Goal: Task Accomplishment & Management: Manage account settings

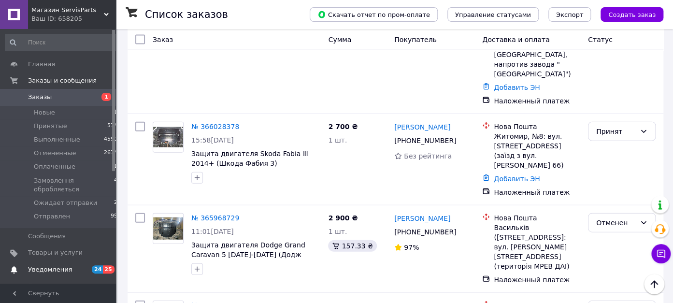
scroll to position [203, 0]
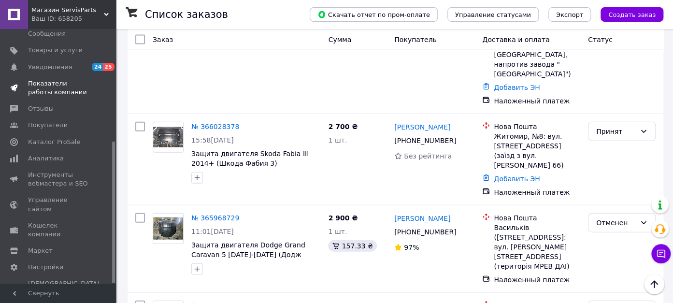
click at [47, 88] on span "Показатели работы компании" at bounding box center [58, 87] width 61 height 17
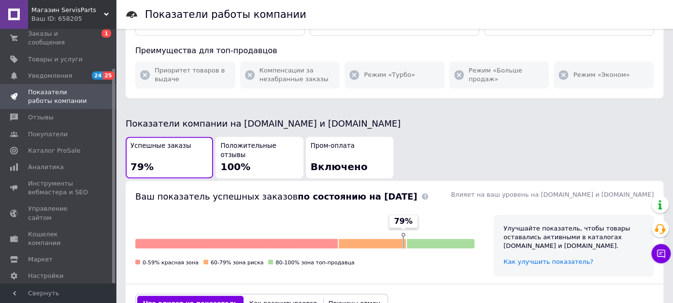
scroll to position [245, 0]
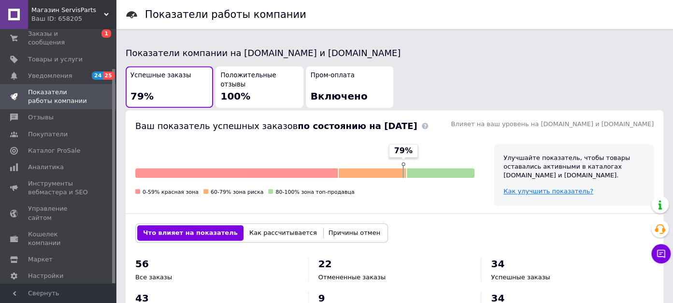
click at [554, 188] on span "Как улучшить показатель?" at bounding box center [549, 191] width 90 height 7
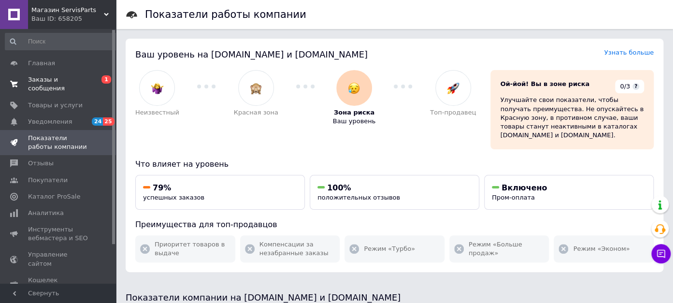
scroll to position [0, 0]
click at [57, 80] on span "Заказы и сообщения" at bounding box center [58, 84] width 61 height 17
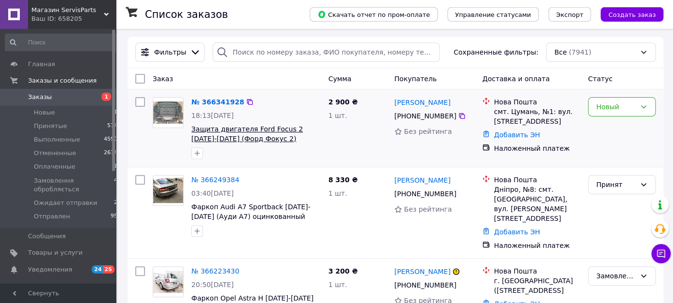
scroll to position [136, 0]
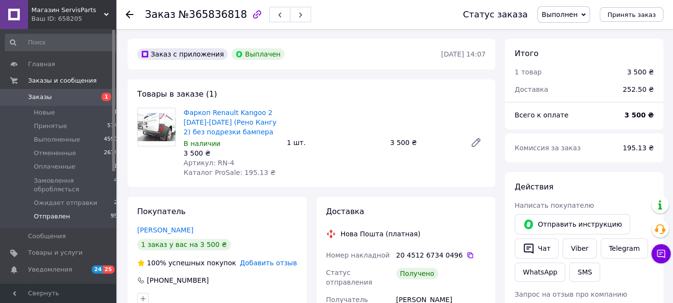
click at [53, 219] on span "Отправлен" at bounding box center [52, 216] width 36 height 9
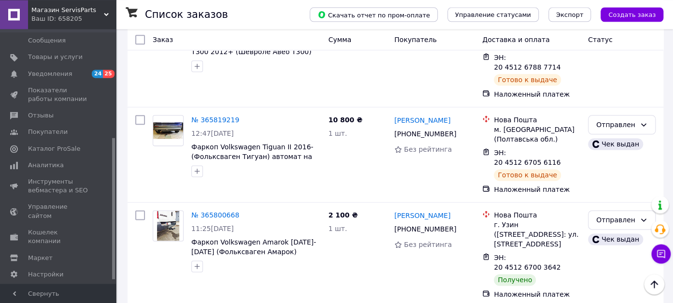
scroll to position [544, 0]
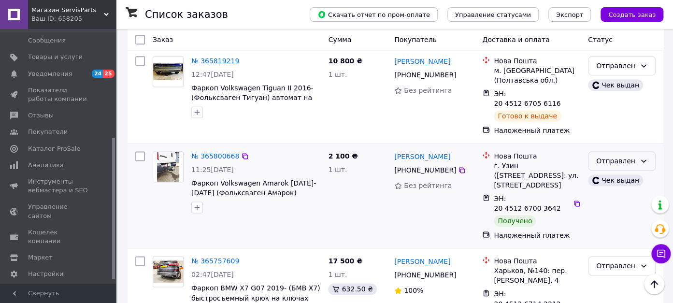
click at [613, 156] on div "Отправлен" at bounding box center [616, 161] width 40 height 11
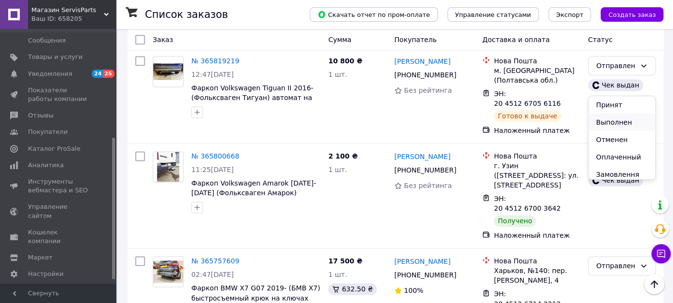
click at [616, 120] on li "Выполнен" at bounding box center [622, 122] width 67 height 17
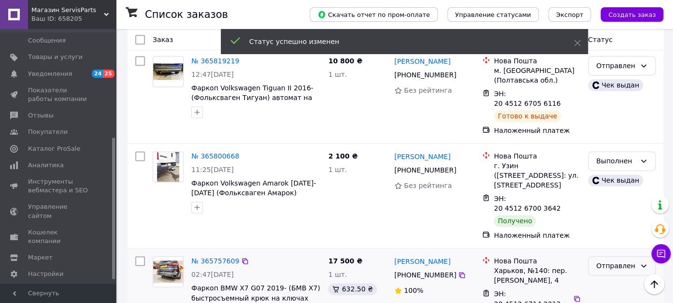
click at [611, 261] on div "Отправлен" at bounding box center [616, 266] width 40 height 11
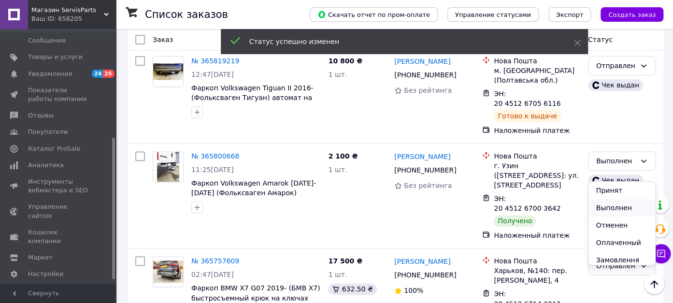
click at [603, 209] on li "Выполнен" at bounding box center [622, 207] width 67 height 17
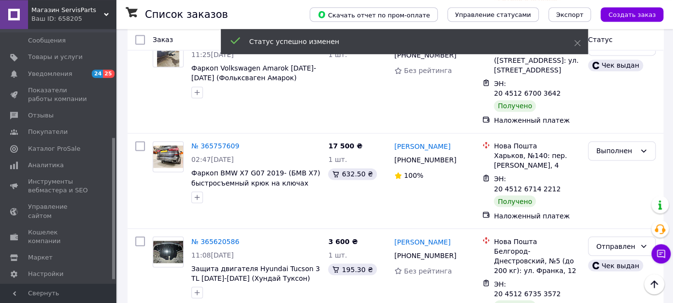
scroll to position [681, 0]
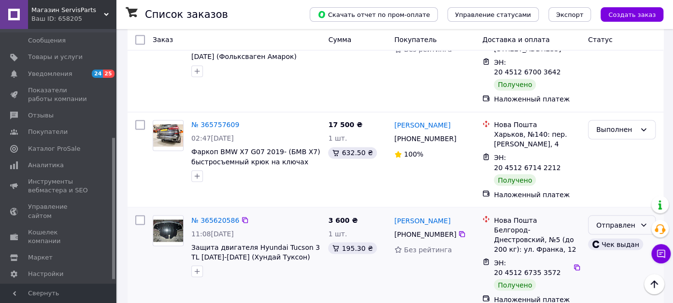
click at [611, 219] on div "Отправлен" at bounding box center [616, 224] width 40 height 11
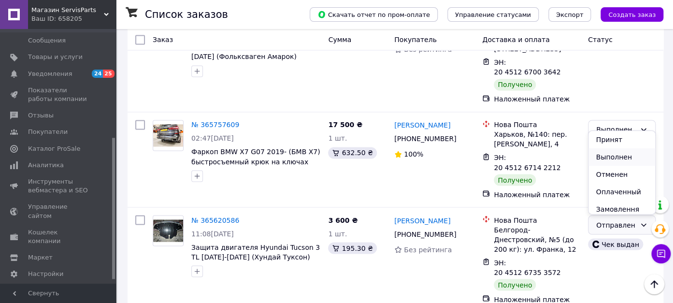
click at [611, 160] on li "Выполнен" at bounding box center [622, 156] width 67 height 17
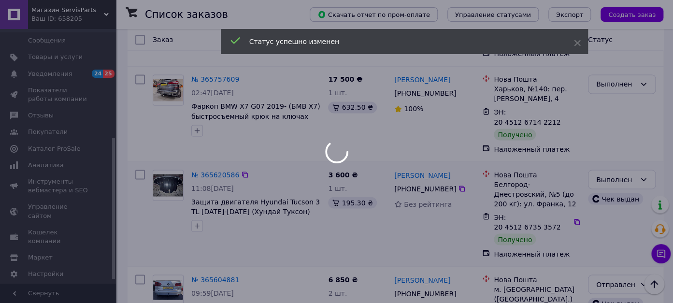
scroll to position [748, 0]
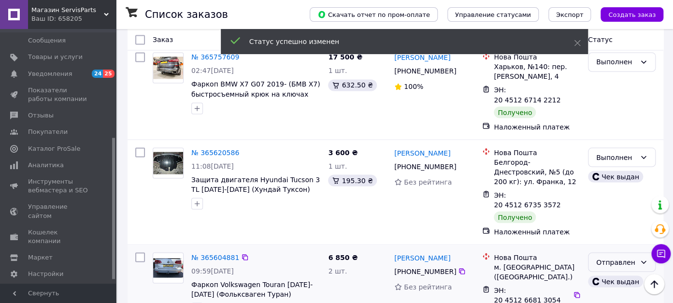
click at [629, 257] on div "Отправлен" at bounding box center [616, 262] width 40 height 11
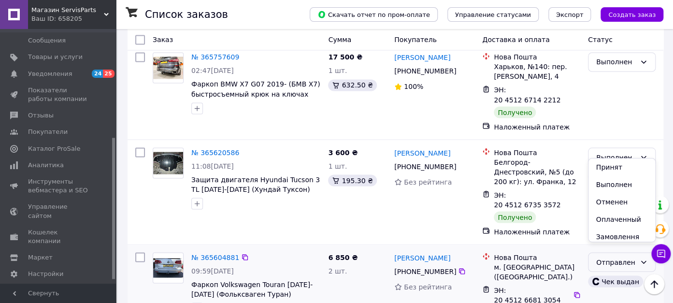
drag, startPoint x: 619, startPoint y: 184, endPoint x: 581, endPoint y: 179, distance: 38.0
click at [620, 184] on li "Выполнен" at bounding box center [622, 184] width 67 height 17
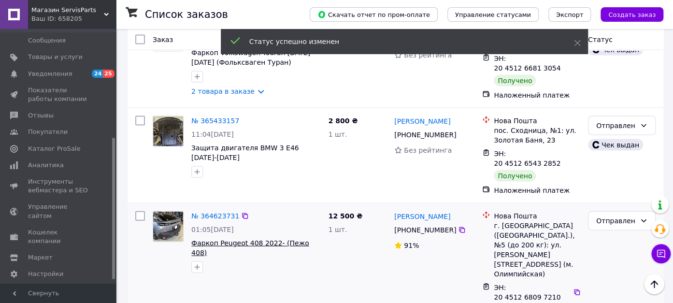
scroll to position [799, 0]
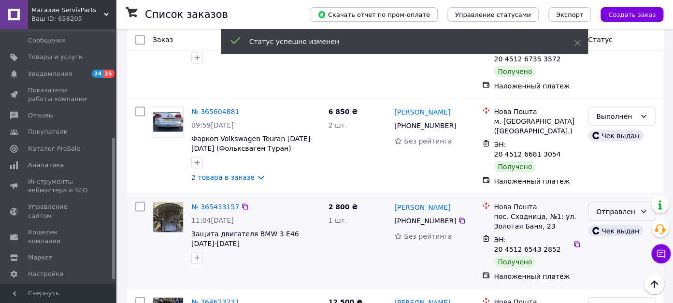
click at [624, 206] on div "Отправлен" at bounding box center [616, 211] width 40 height 11
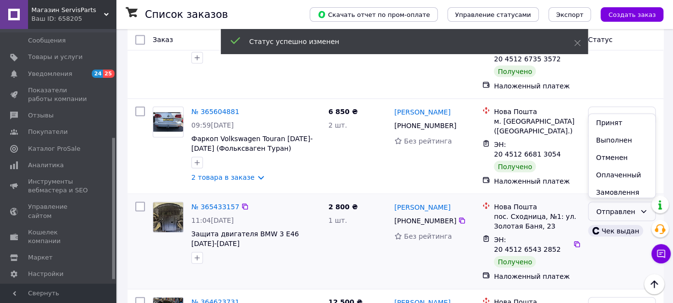
drag, startPoint x: 616, startPoint y: 143, endPoint x: 610, endPoint y: 142, distance: 6.0
click at [616, 143] on li "Выполнен" at bounding box center [622, 139] width 67 height 17
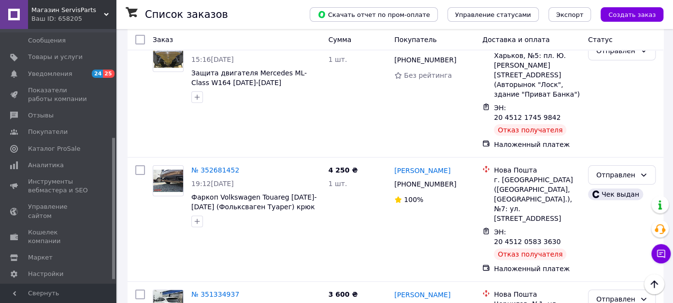
scroll to position [1715, 0]
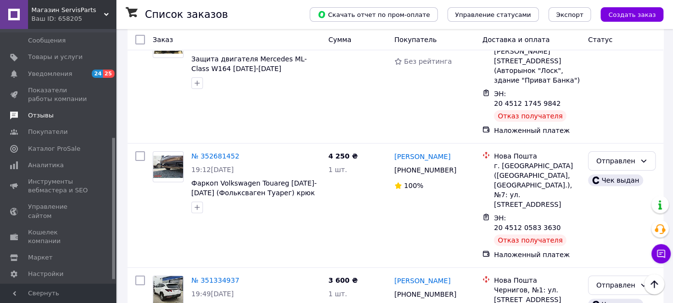
click at [42, 111] on link "Отзывы" at bounding box center [61, 115] width 123 height 16
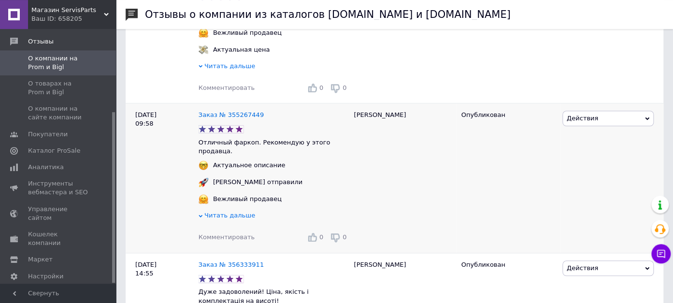
scroll to position [408, 0]
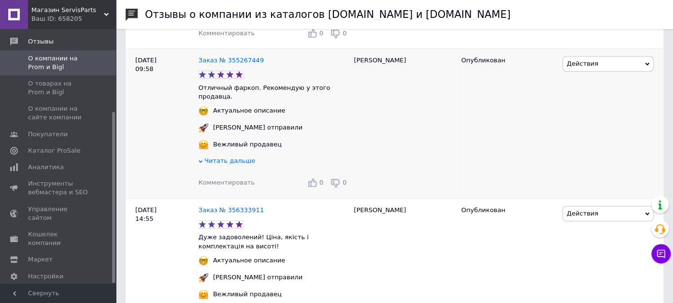
click at [217, 157] on span "Читать дальше" at bounding box center [229, 160] width 51 height 7
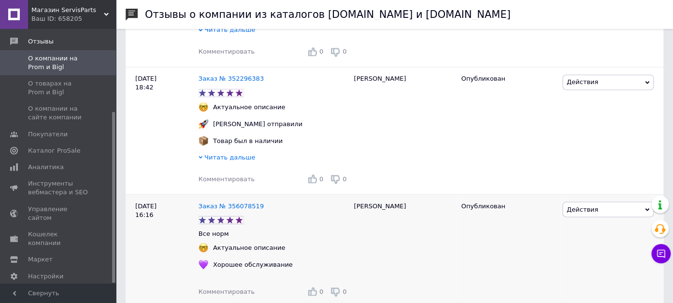
scroll to position [816, 0]
